Goal: Information Seeking & Learning: Learn about a topic

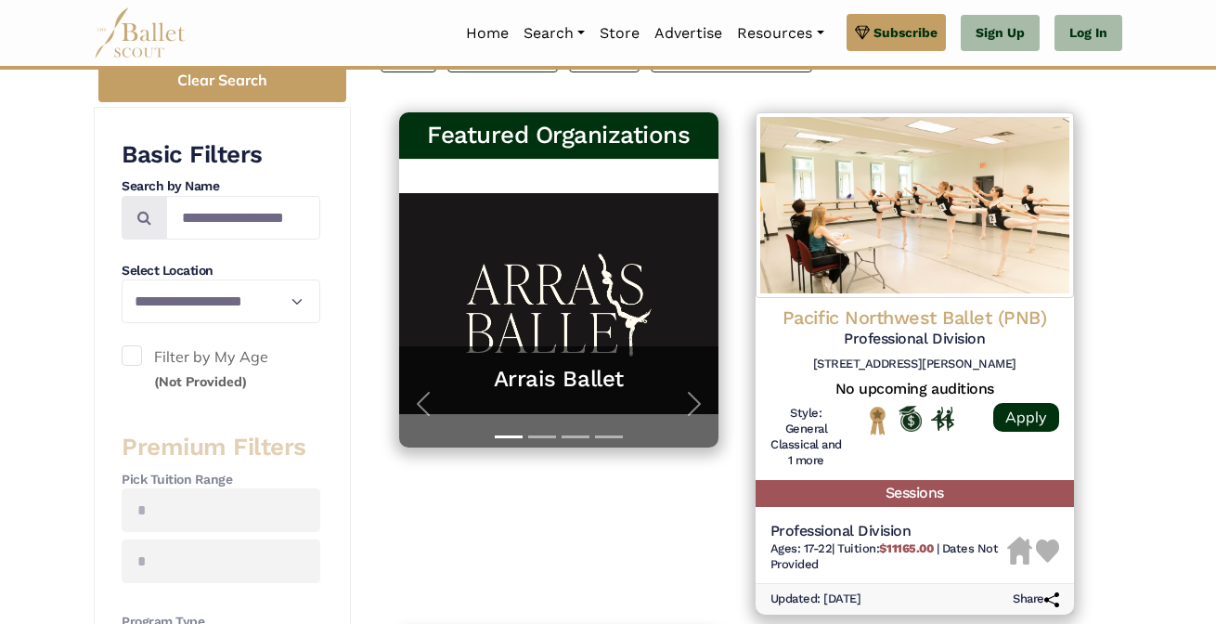
scroll to position [352, 0]
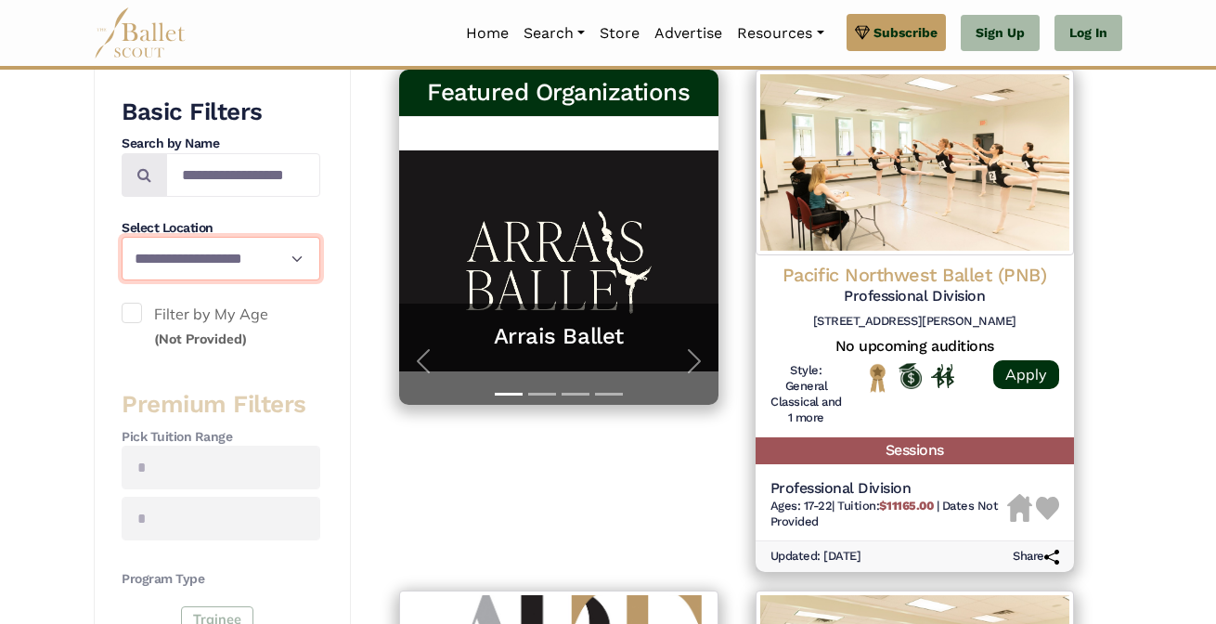
click at [285, 263] on select "**********" at bounding box center [221, 259] width 199 height 44
select select "**"
click at [122, 237] on select "**********" at bounding box center [221, 259] width 199 height 44
click at [398, 521] on div "Featured Organizations Arrais Ballet Train with World-Class Faculty at Arrais B…" at bounding box center [559, 320] width 356 height 521
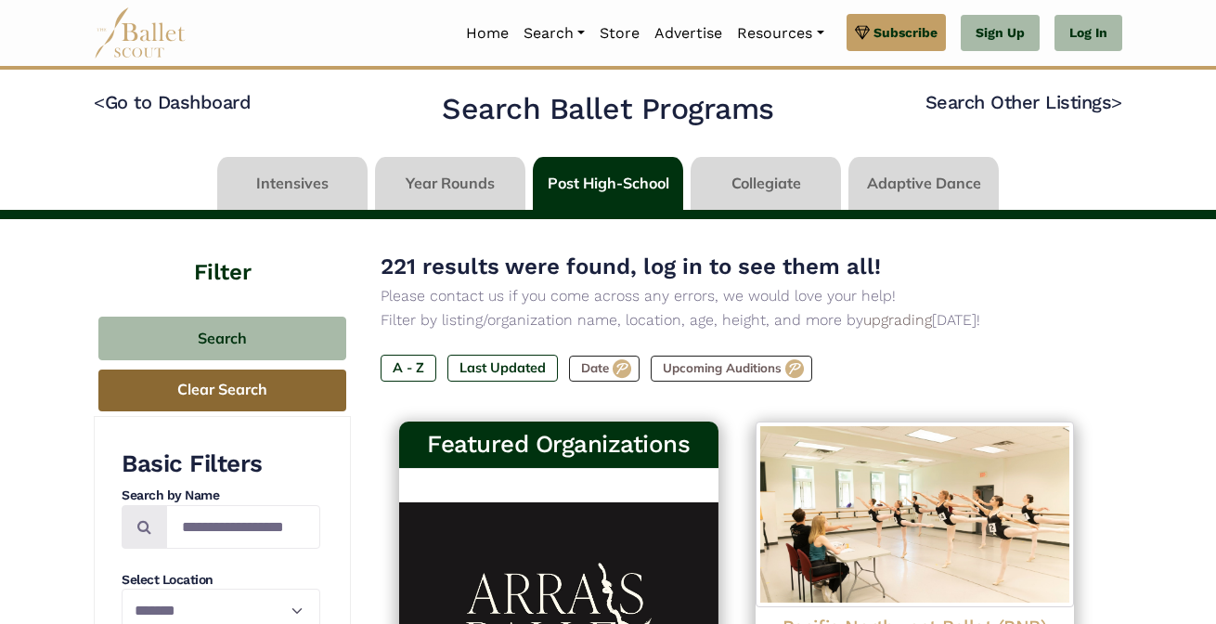
scroll to position [210, 0]
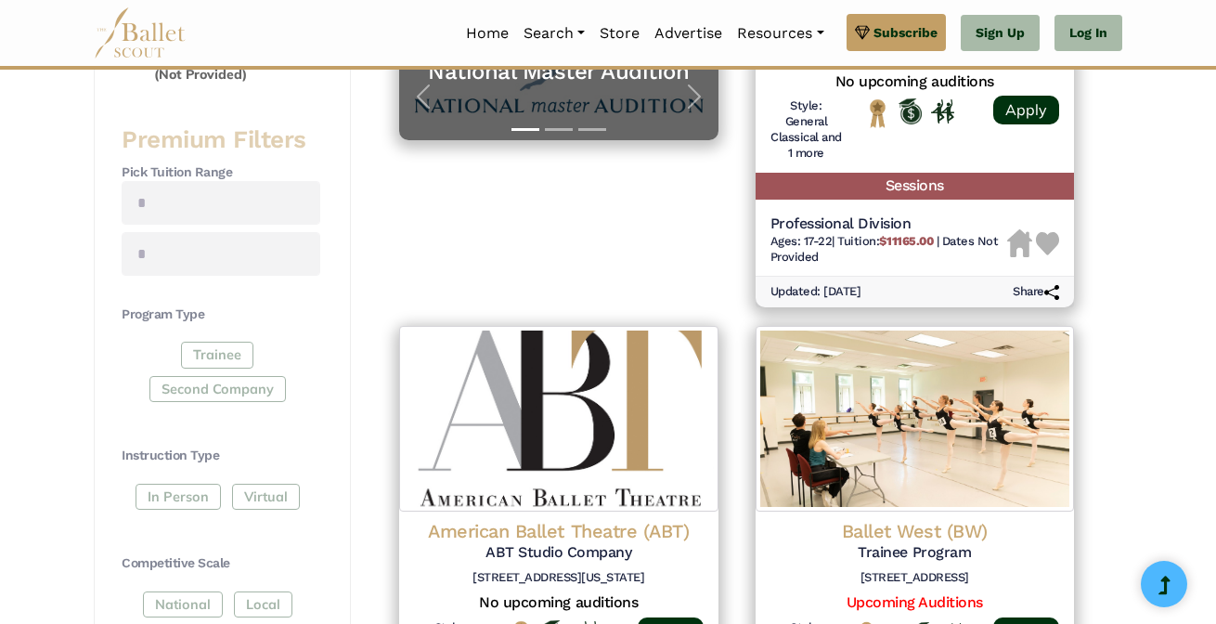
scroll to position [617, 0]
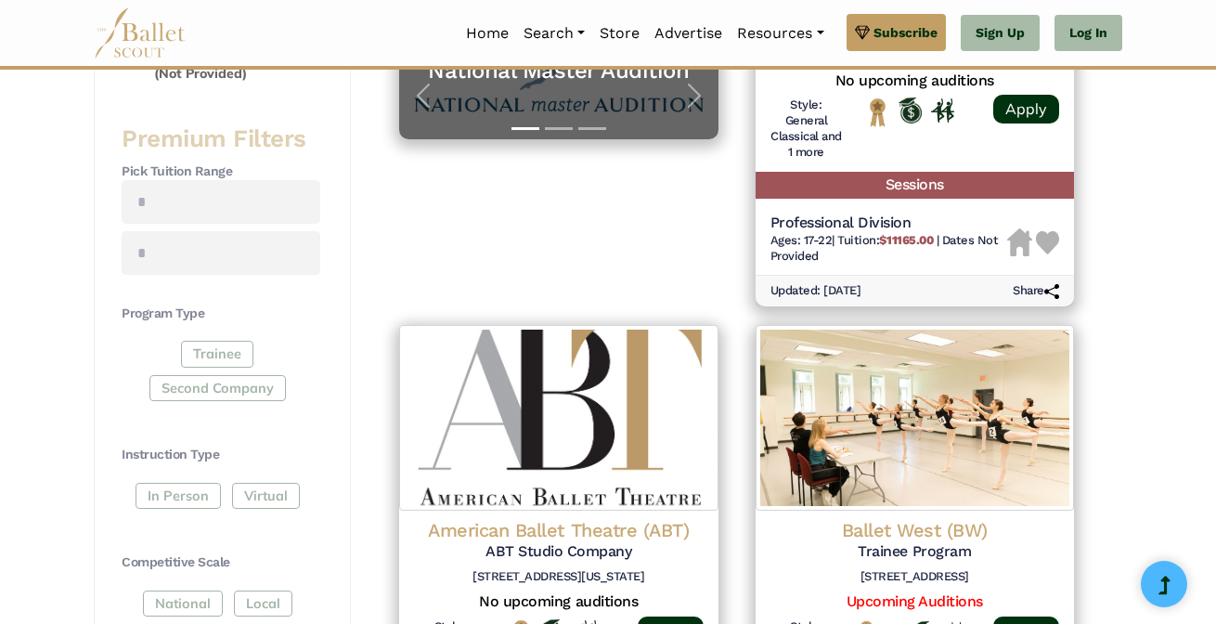
click at [225, 389] on div "Trainee Second Company" at bounding box center [221, 375] width 199 height 68
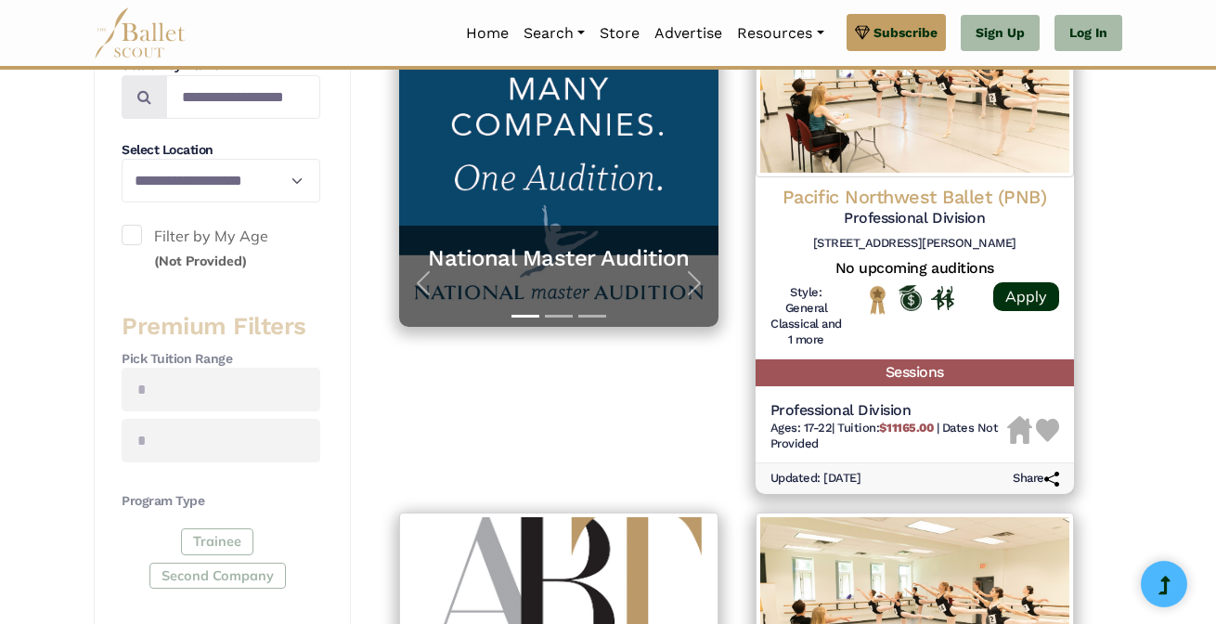
scroll to position [429, 0]
click at [139, 226] on span at bounding box center [132, 236] width 20 height 20
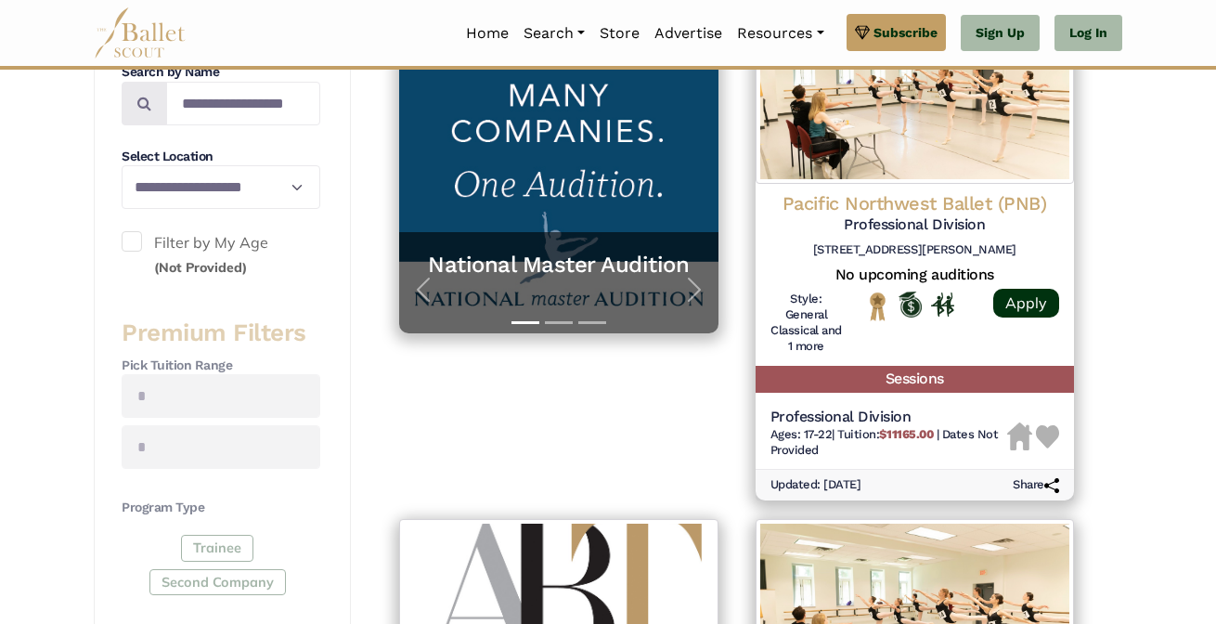
scroll to position [485, 0]
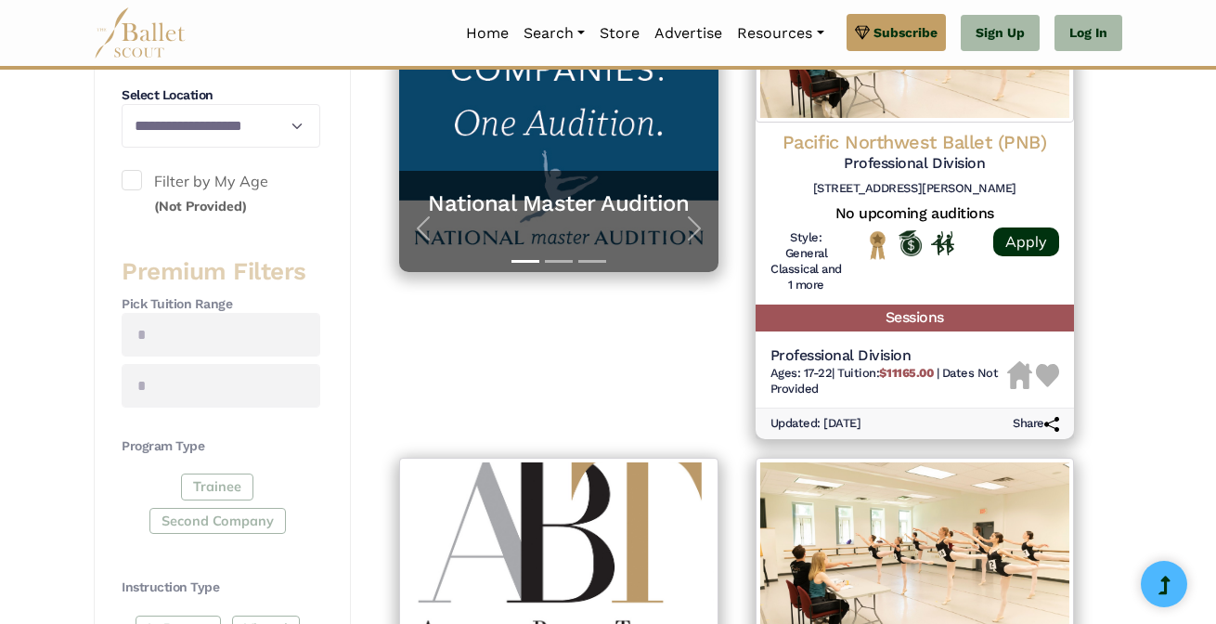
click at [222, 484] on div "Trainee Second Company" at bounding box center [221, 507] width 199 height 68
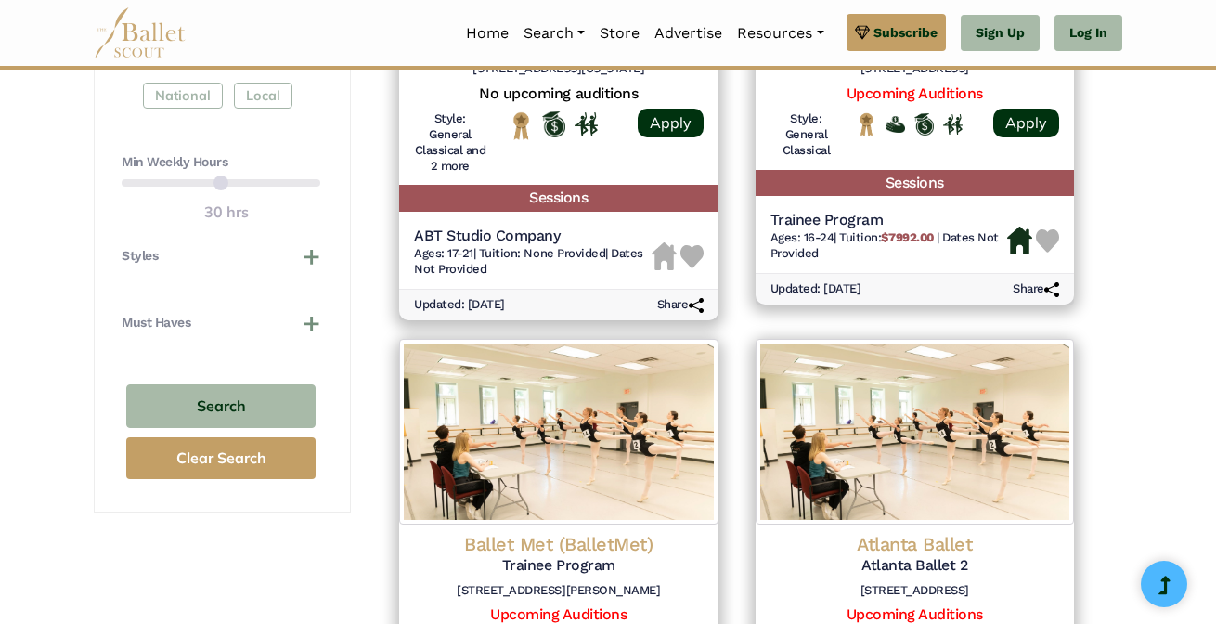
scroll to position [1143, 0]
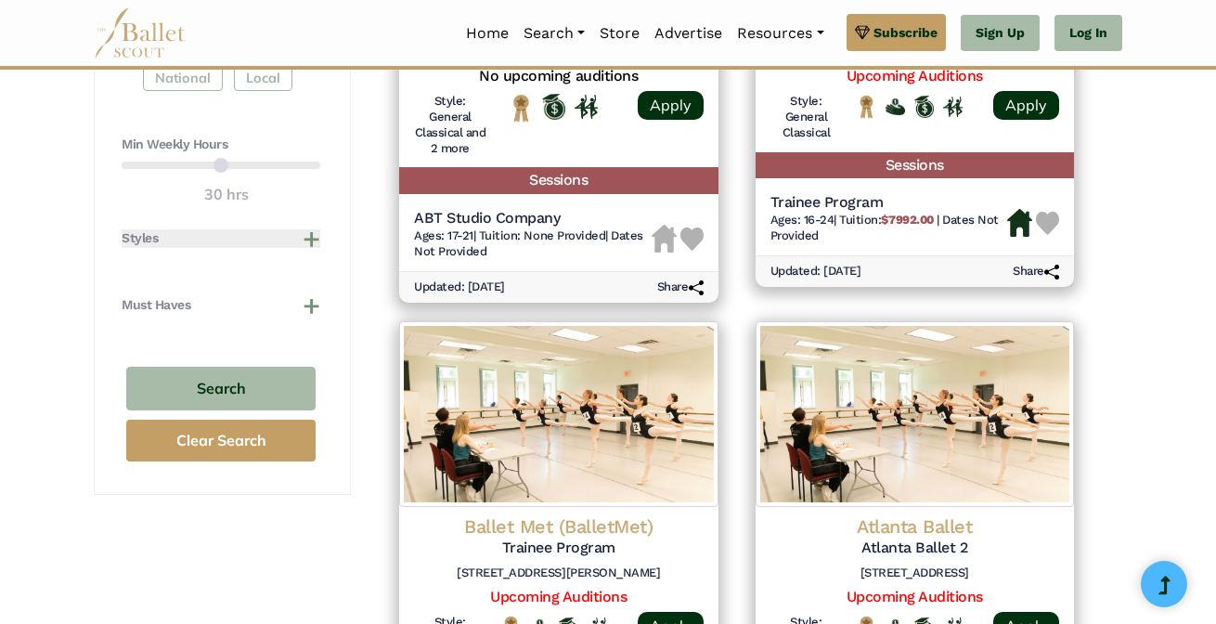
click at [298, 229] on button "Styles" at bounding box center [221, 238] width 199 height 19
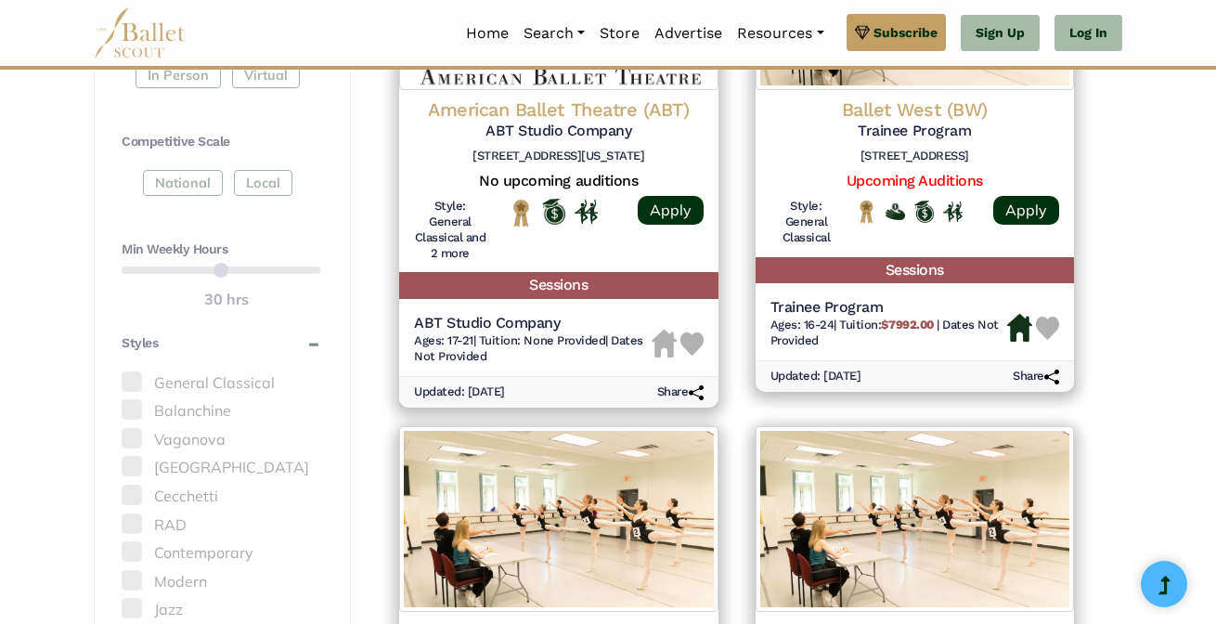
scroll to position [1004, 0]
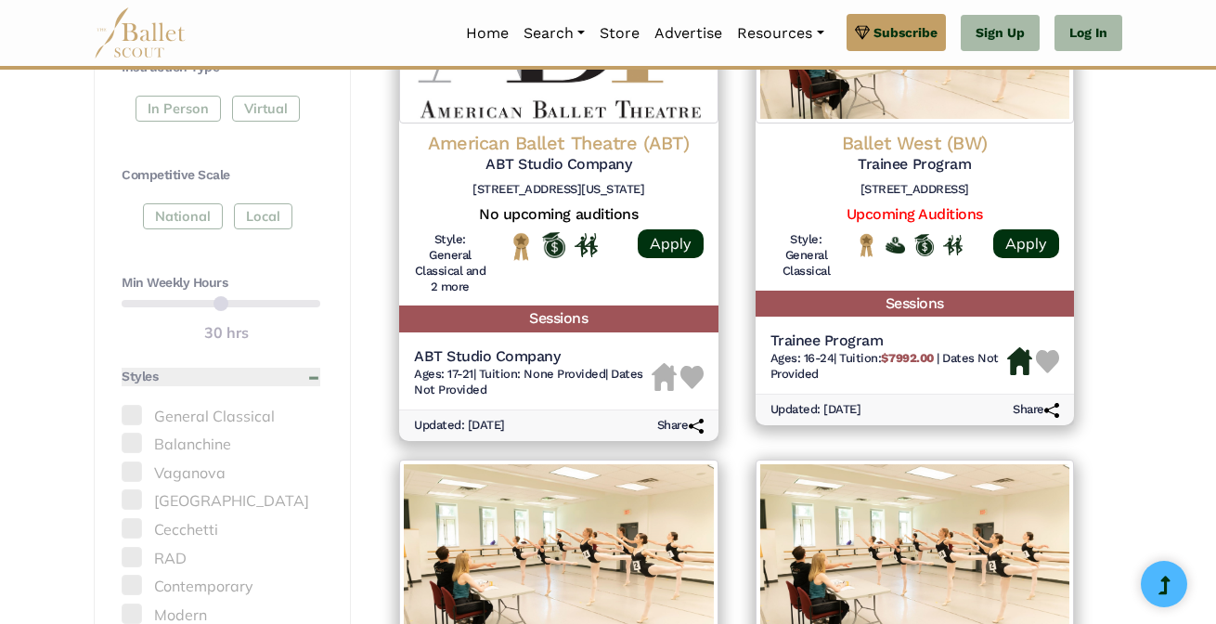
click at [256, 378] on button "Styles" at bounding box center [221, 377] width 199 height 19
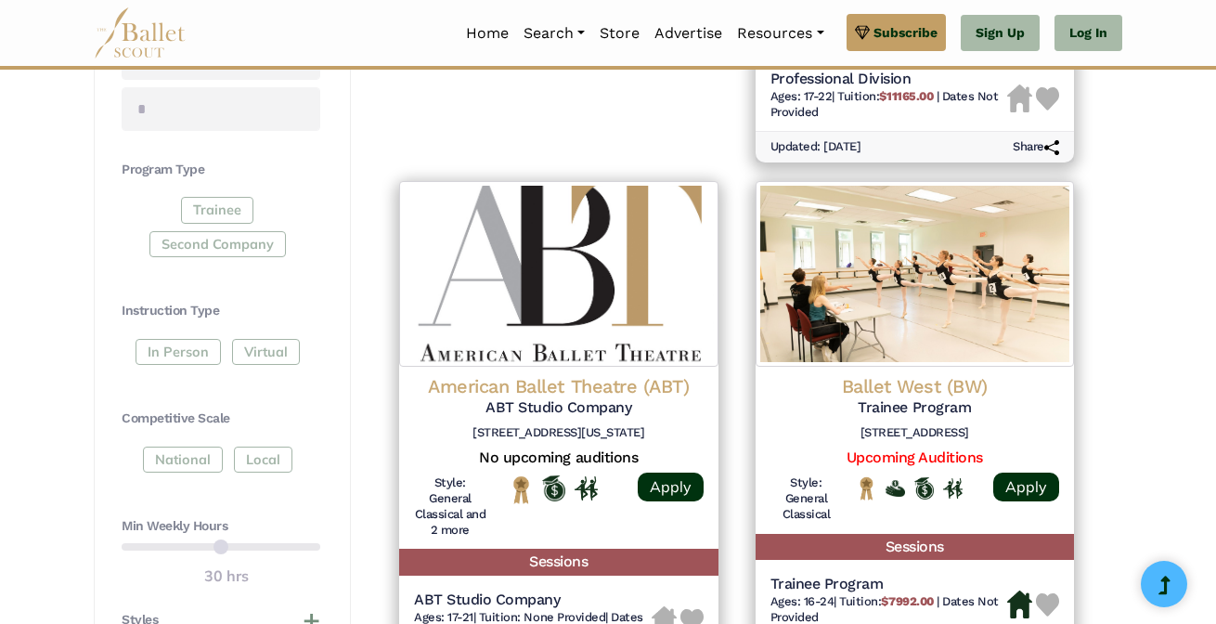
scroll to position [706, 0]
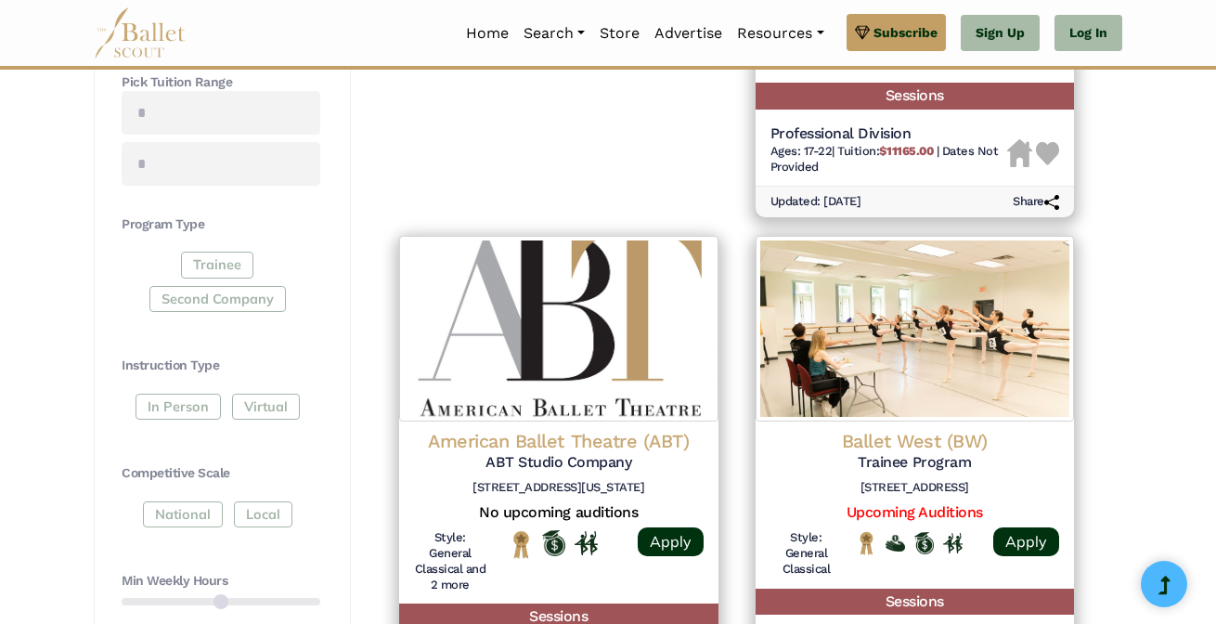
click at [195, 264] on div "Trainee Second Company" at bounding box center [221, 286] width 199 height 68
click at [189, 281] on div "Trainee Second Company" at bounding box center [221, 286] width 199 height 68
click at [193, 296] on div "Trainee Second Company" at bounding box center [221, 286] width 199 height 68
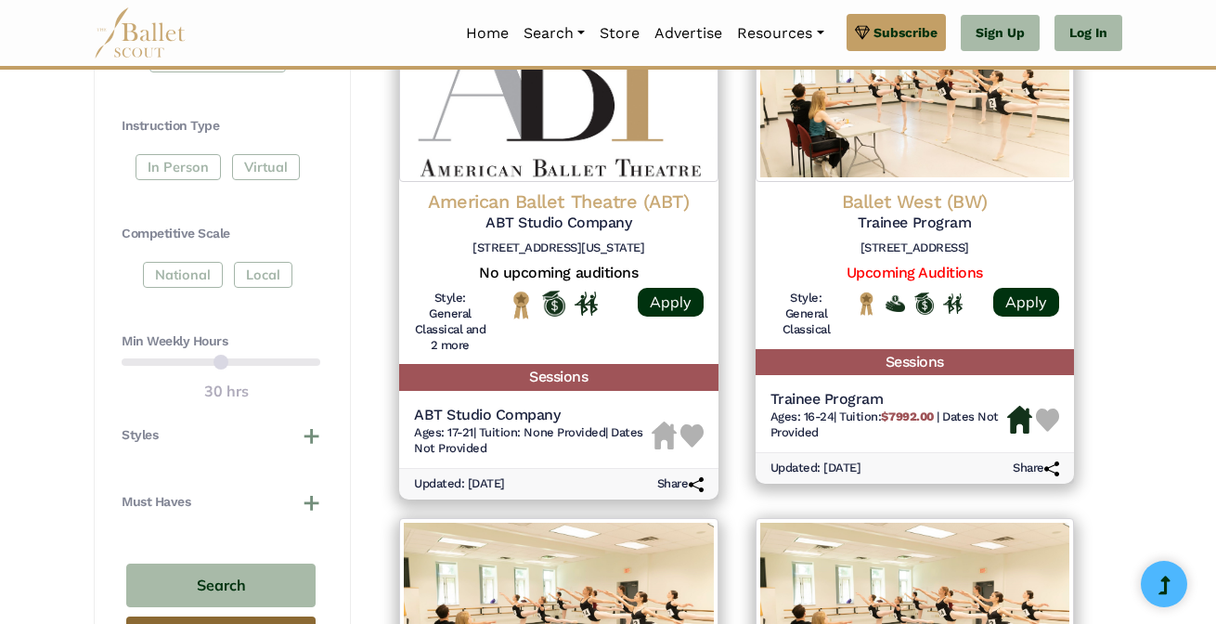
scroll to position [907, 0]
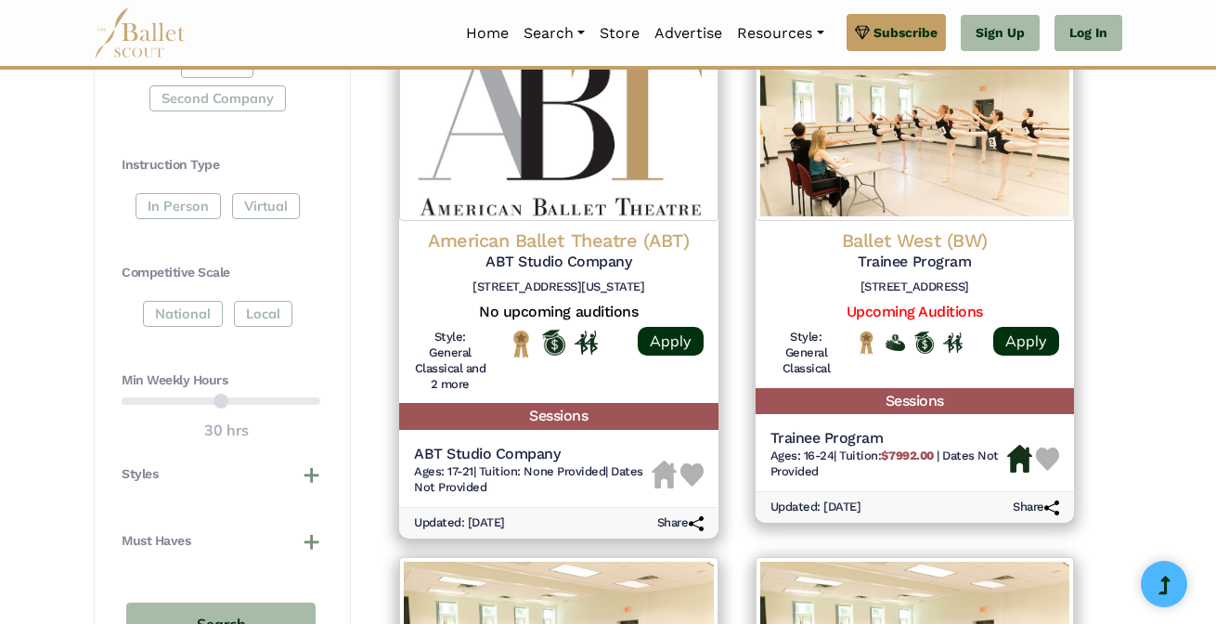
click at [252, 310] on div "National Local" at bounding box center [221, 317] width 199 height 33
drag, startPoint x: 252, startPoint y: 310, endPoint x: 206, endPoint y: 304, distance: 46.7
click at [206, 304] on div "National Local" at bounding box center [221, 317] width 199 height 33
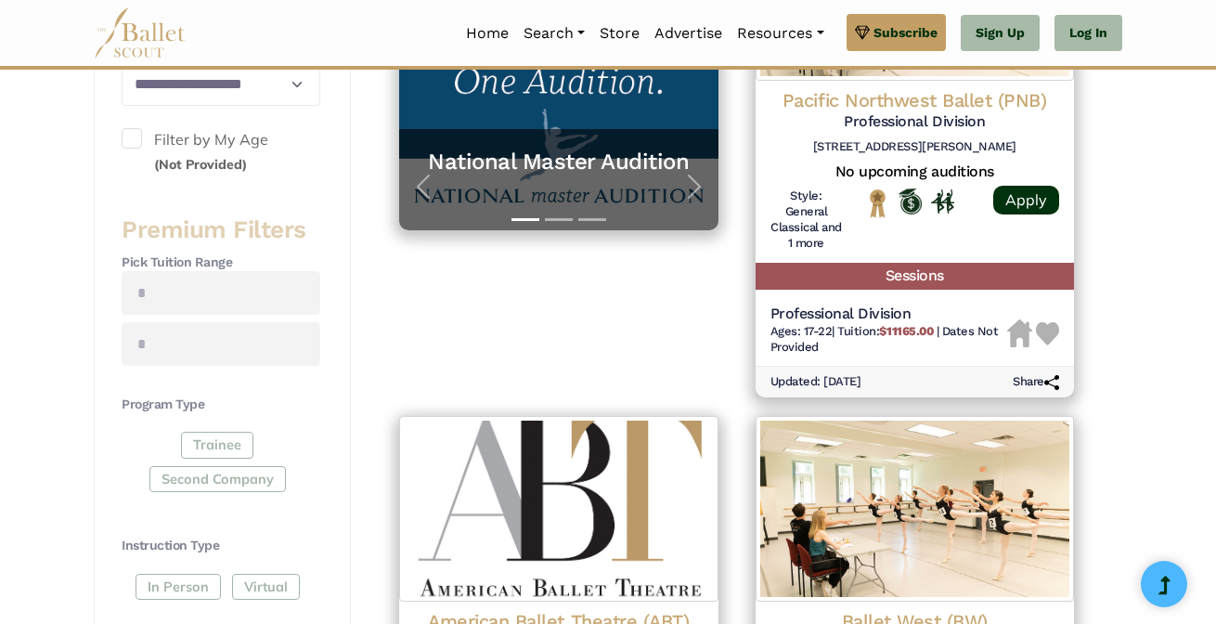
scroll to position [410, 0]
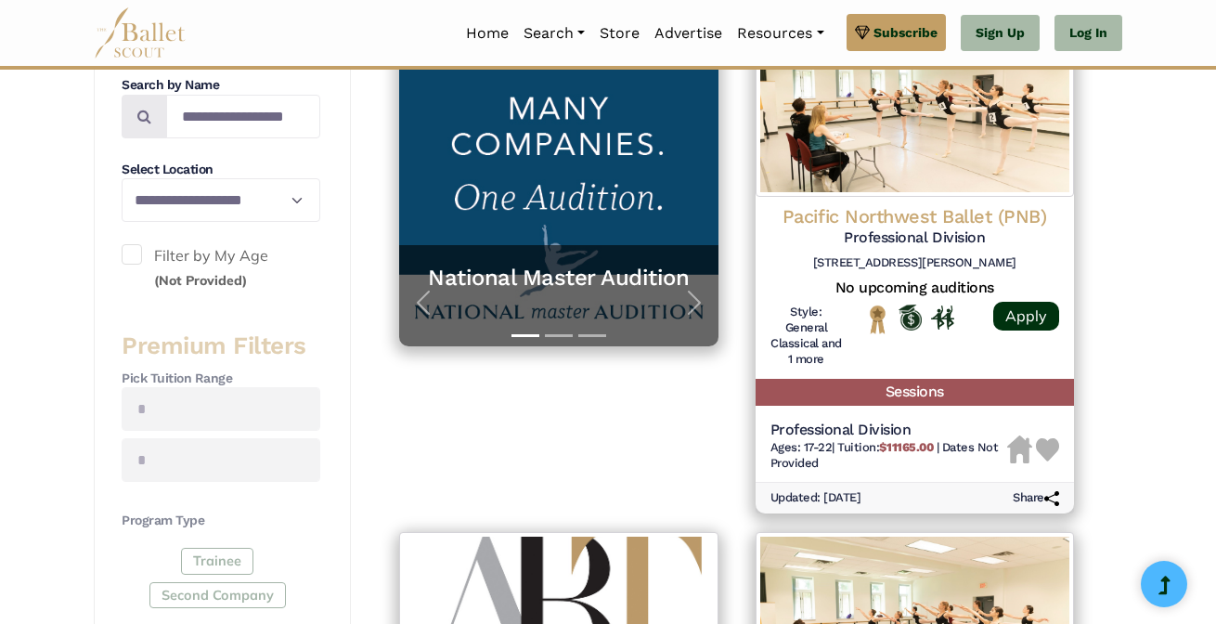
click at [188, 287] on small "(Not Provided)" at bounding box center [200, 280] width 93 height 17
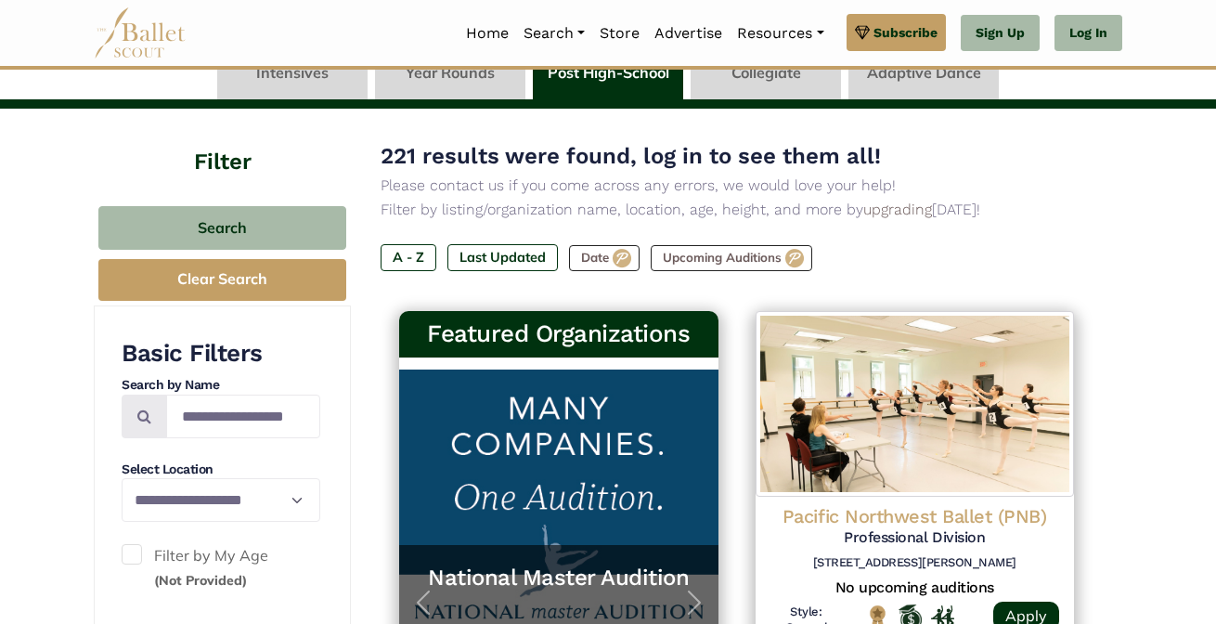
scroll to position [91, 0]
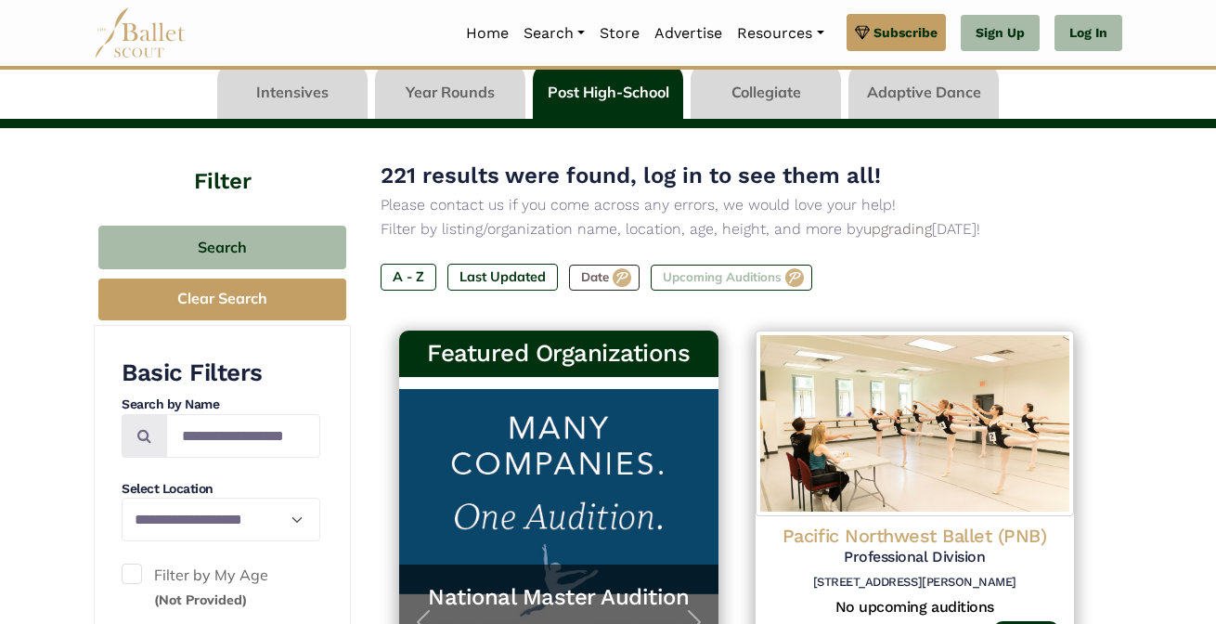
click at [717, 270] on label "Upcoming Auditions" at bounding box center [732, 278] width 162 height 26
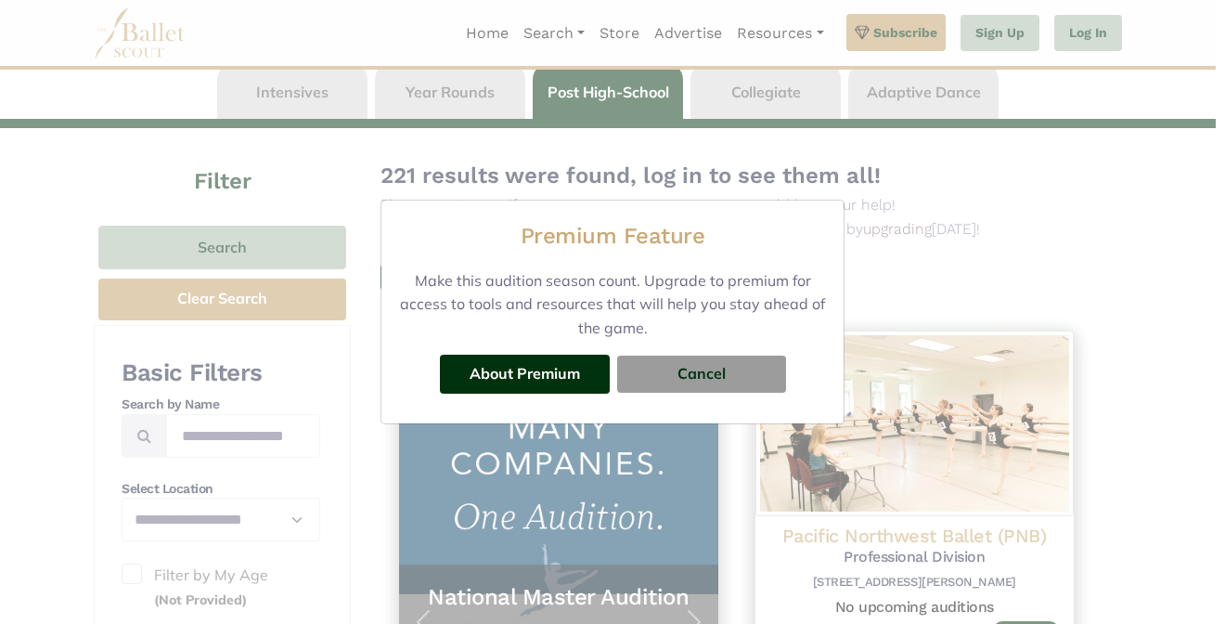
click at [705, 394] on div "About Premium Cancel" at bounding box center [612, 374] width 433 height 69
click at [703, 381] on button "Cancel" at bounding box center [701, 374] width 169 height 37
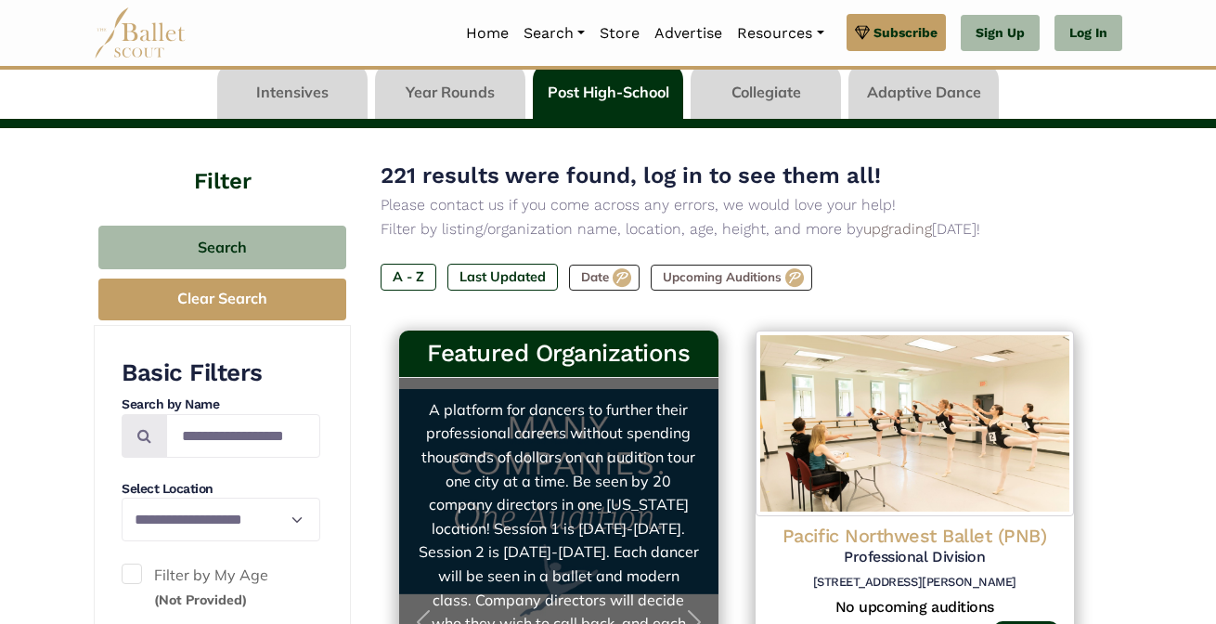
scroll to position [95, 0]
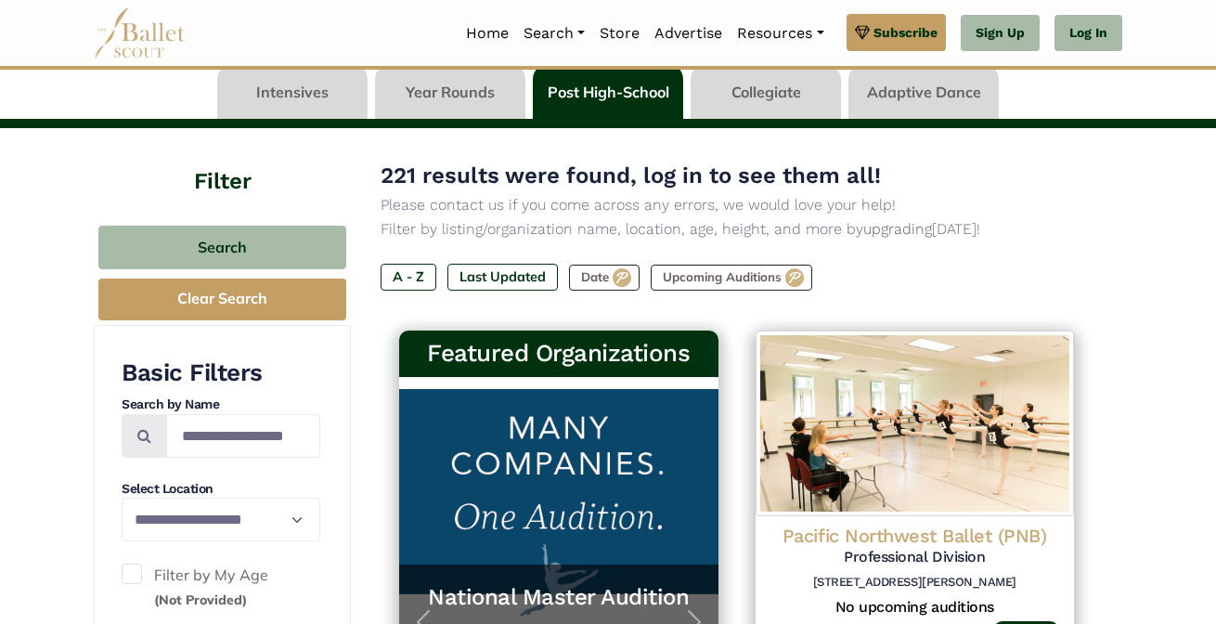
click at [764, 112] on link at bounding box center [766, 92] width 150 height 53
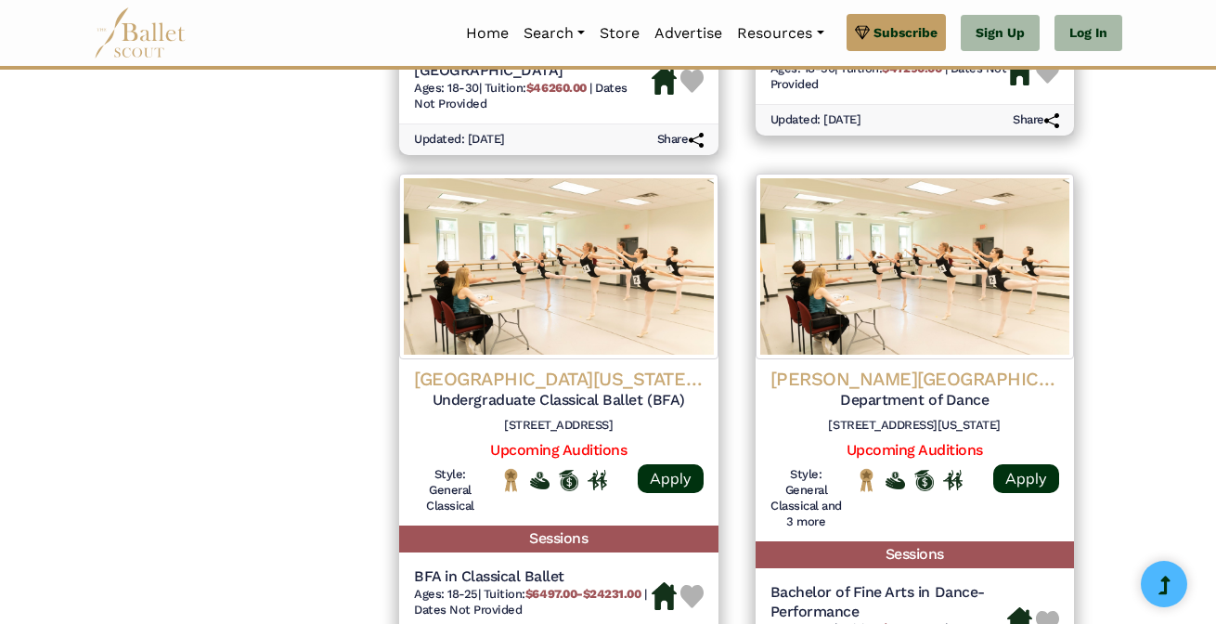
scroll to position [2072, 0]
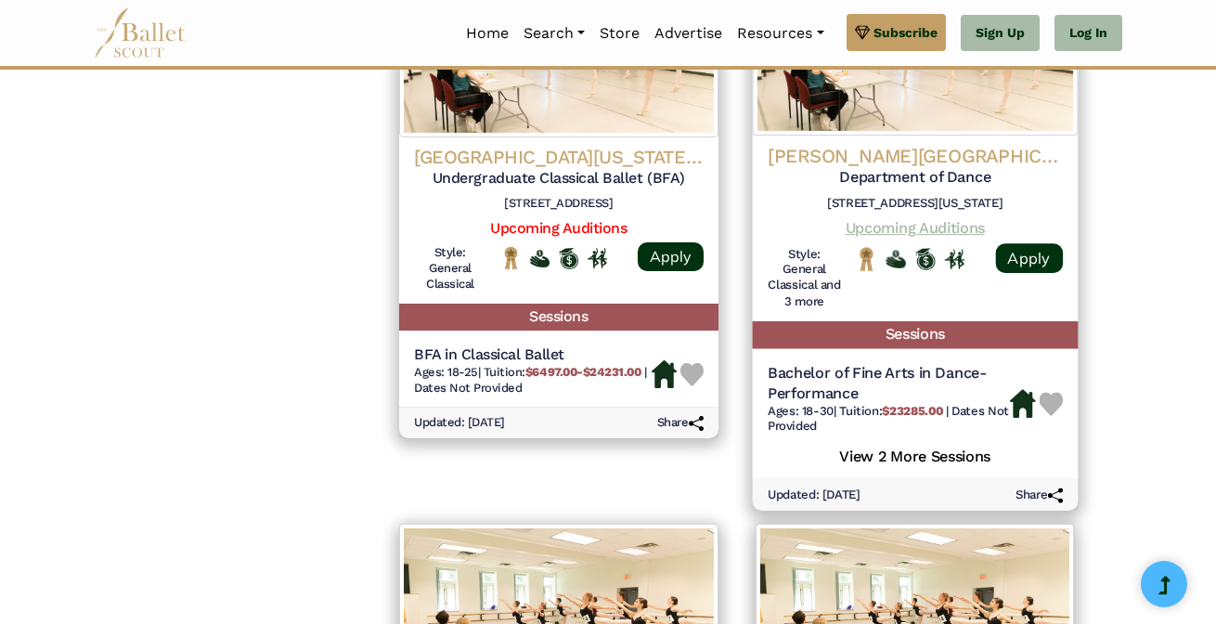
click at [894, 232] on link "Upcoming Auditions" at bounding box center [914, 227] width 139 height 18
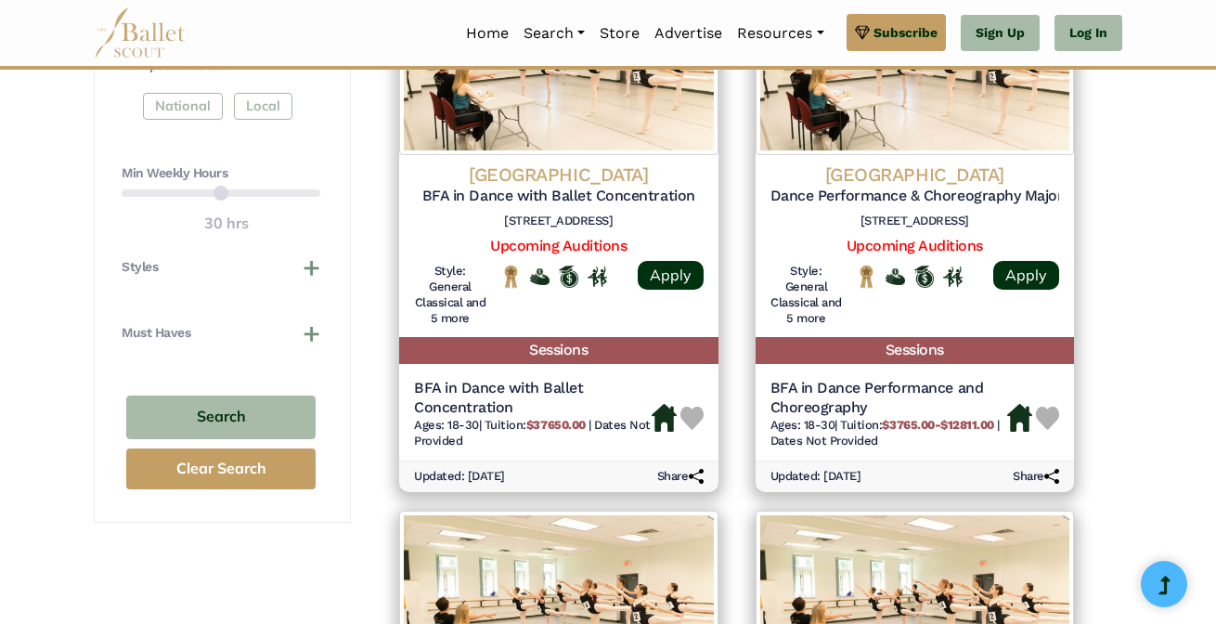
scroll to position [0, 0]
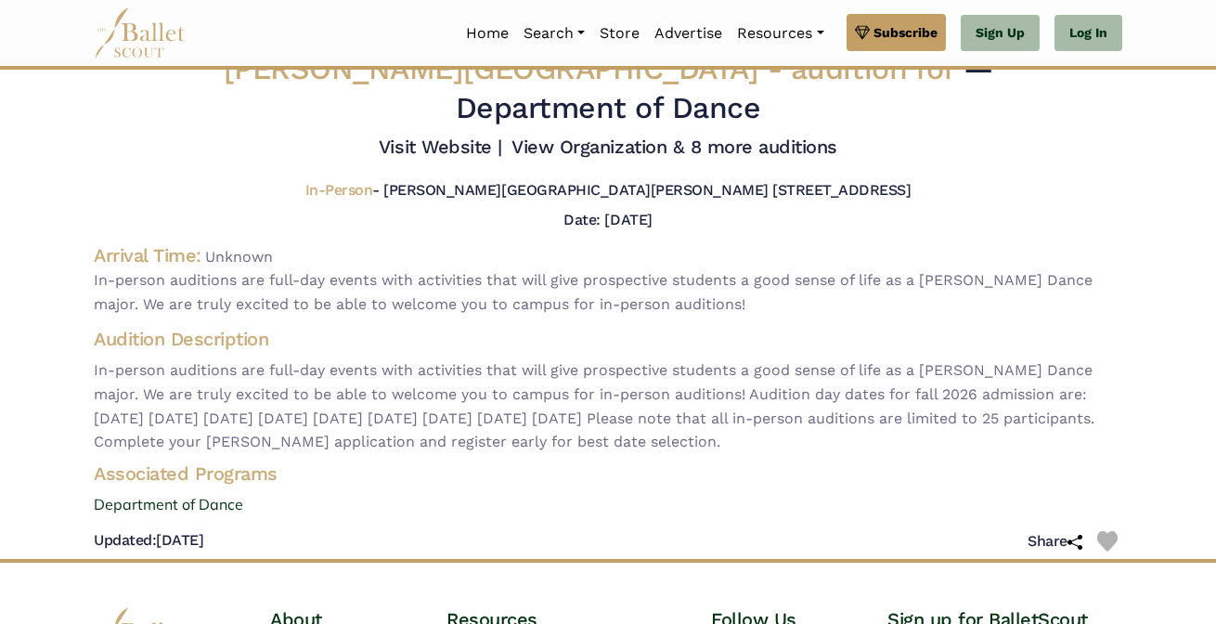
scroll to position [29, 0]
